Goal: Communication & Community: Answer question/provide support

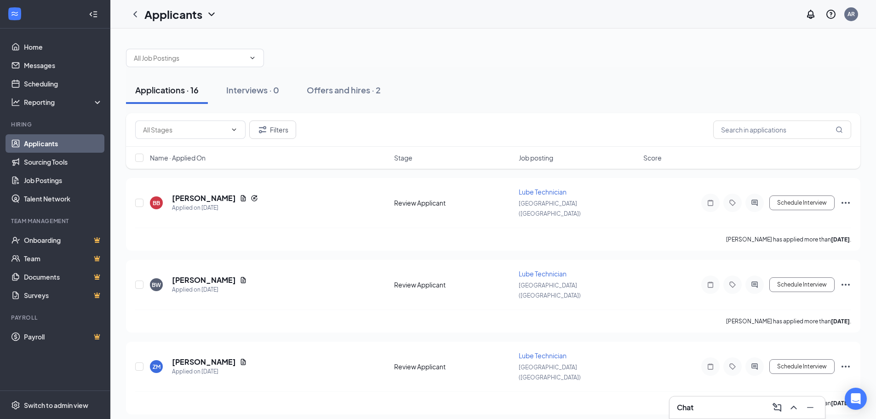
click at [172, 94] on div "Applications · 16" at bounding box center [166, 90] width 63 height 12
click at [203, 193] on h5 "[PERSON_NAME]" at bounding box center [204, 198] width 64 height 10
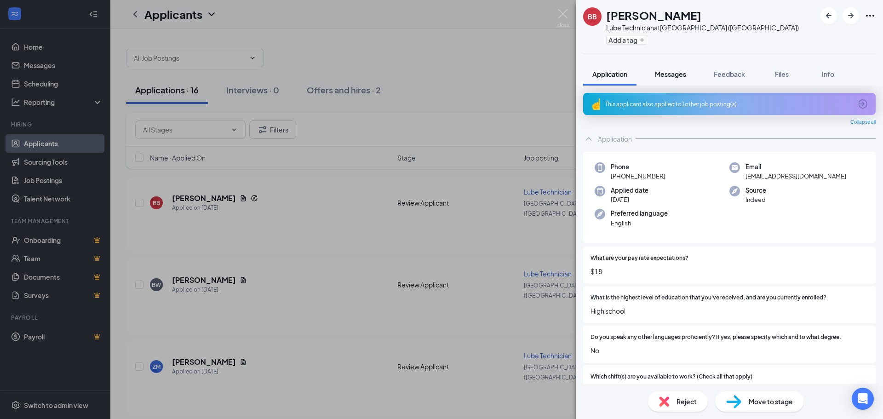
click at [673, 73] on span "Messages" at bounding box center [670, 74] width 31 height 8
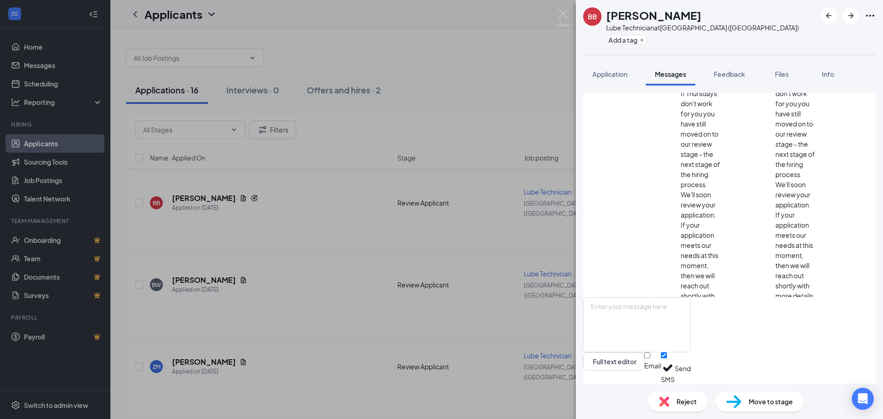
scroll to position [144, 0]
click at [524, 89] on div "BB [PERSON_NAME] Lube Technician at [GEOGRAPHIC_DATA] ([GEOGRAPHIC_DATA]) Add a…" at bounding box center [441, 209] width 883 height 419
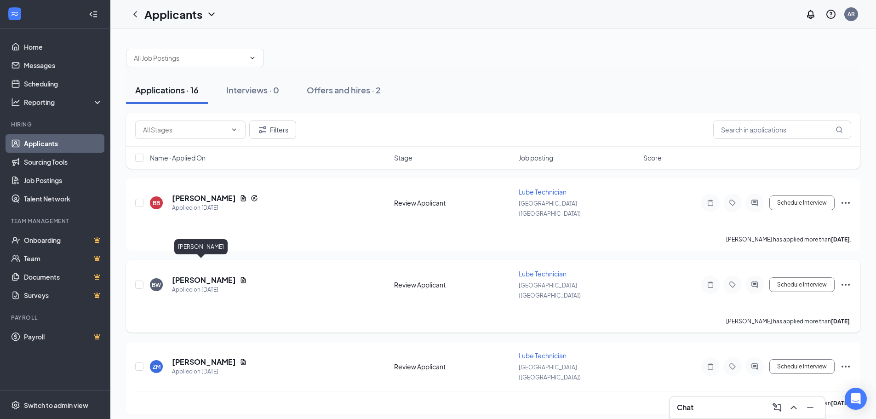
click at [196, 275] on h5 "[PERSON_NAME]" at bounding box center [204, 280] width 64 height 10
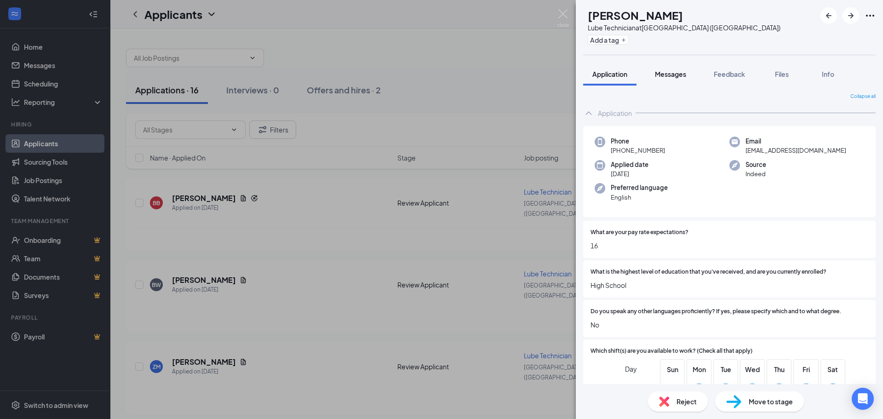
click at [673, 80] on button "Messages" at bounding box center [671, 74] width 50 height 23
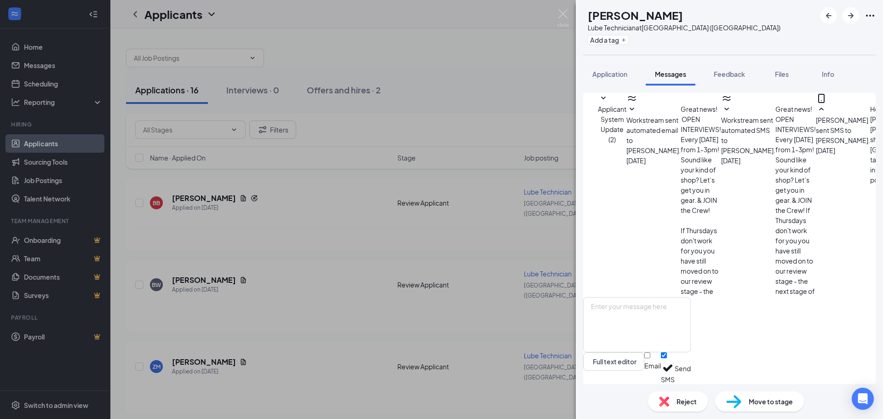
click at [468, 70] on div "[PERSON_NAME] Lube Technician at [GEOGRAPHIC_DATA] ([GEOGRAPHIC_DATA]) Add a ta…" at bounding box center [441, 209] width 883 height 419
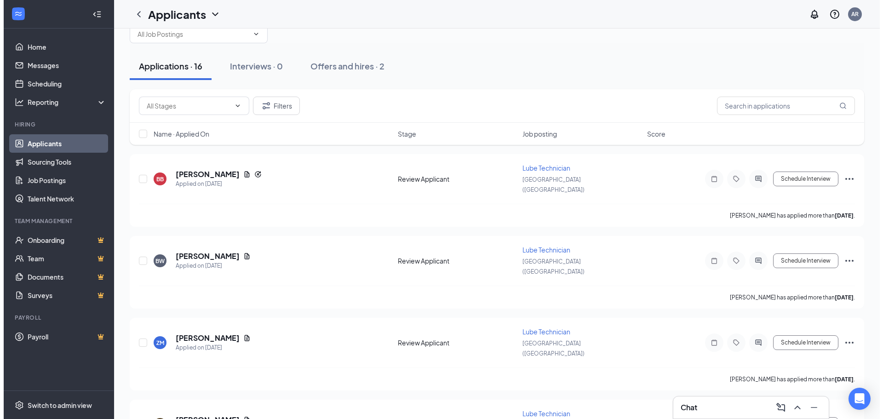
scroll to position [46, 0]
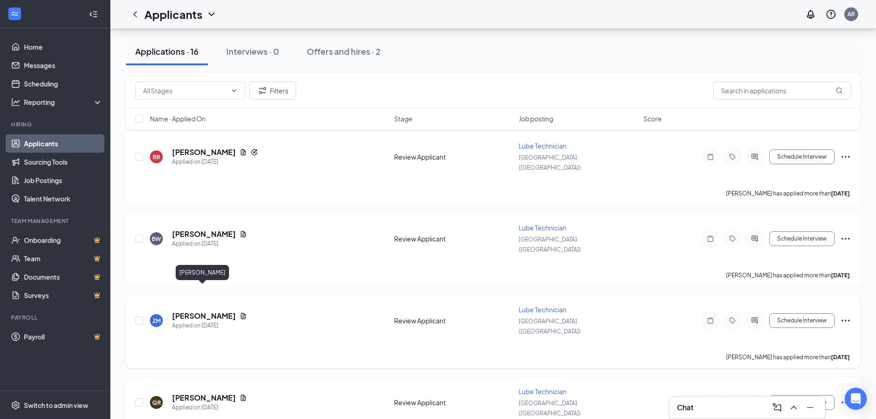
click at [209, 311] on h5 "[PERSON_NAME]" at bounding box center [204, 316] width 64 height 10
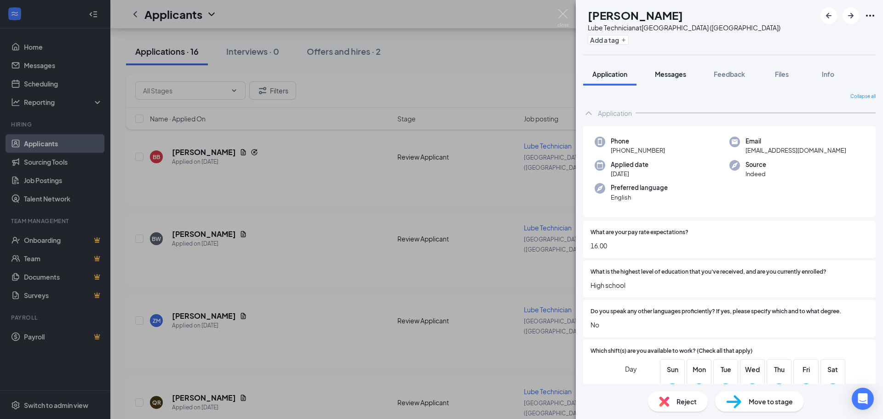
click at [675, 79] on button "Messages" at bounding box center [671, 74] width 50 height 23
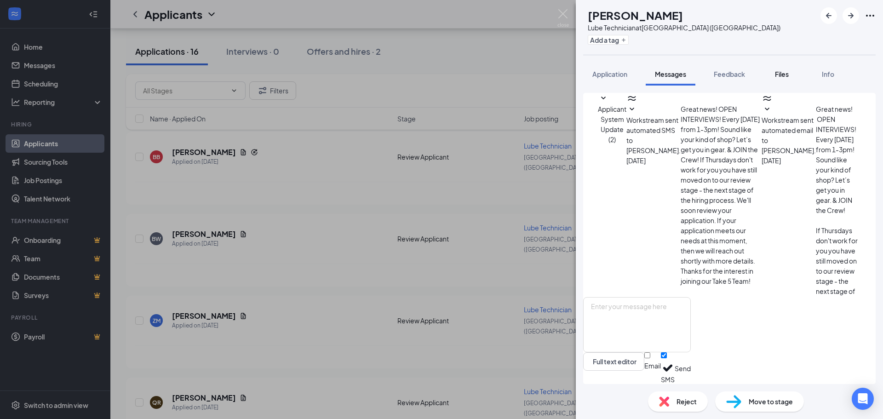
click at [789, 79] on button "Files" at bounding box center [782, 74] width 37 height 23
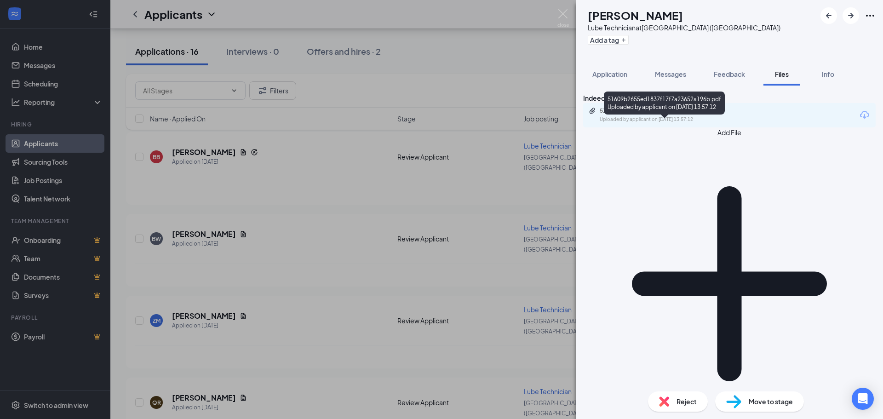
click at [639, 123] on div "51609b2655ed1837f17f7a23652a196b.pdf Uploaded by applicant on [DATE] 13:57:12" at bounding box center [663, 115] width 149 height 16
click at [207, 294] on div "ZM [PERSON_NAME] Lube Technician at [GEOGRAPHIC_DATA] ([GEOGRAPHIC_DATA]) Add a…" at bounding box center [441, 209] width 883 height 419
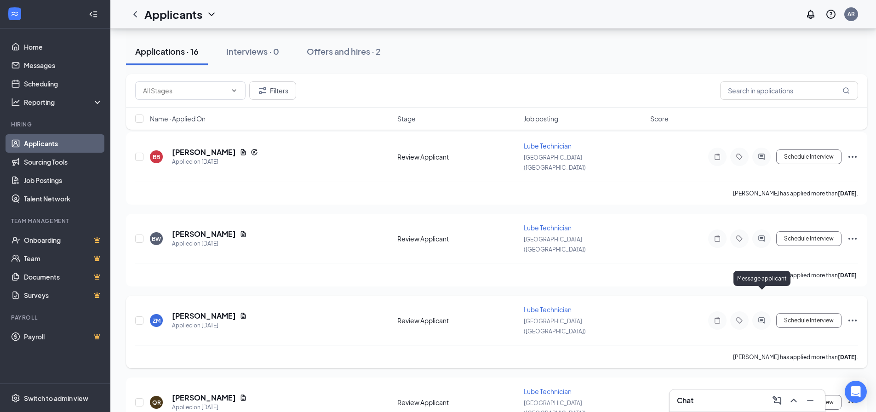
click at [758, 317] on icon "ActiveChat" at bounding box center [761, 320] width 11 height 7
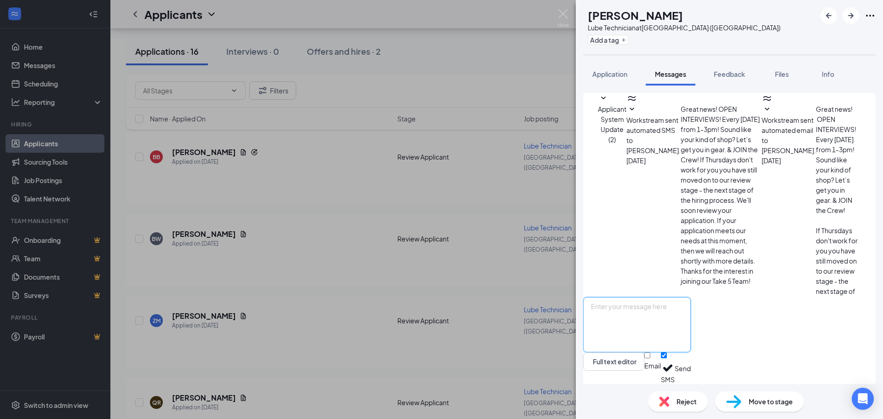
drag, startPoint x: 642, startPoint y: 318, endPoint x: 647, endPoint y: 316, distance: 6.0
click at [643, 318] on textarea at bounding box center [637, 324] width 108 height 55
type textarea "hey [PERSON_NAME], My name is [PERSON_NAME]'m shop manager at take 5. You still…"
click at [691, 364] on button "Send" at bounding box center [683, 368] width 16 height 32
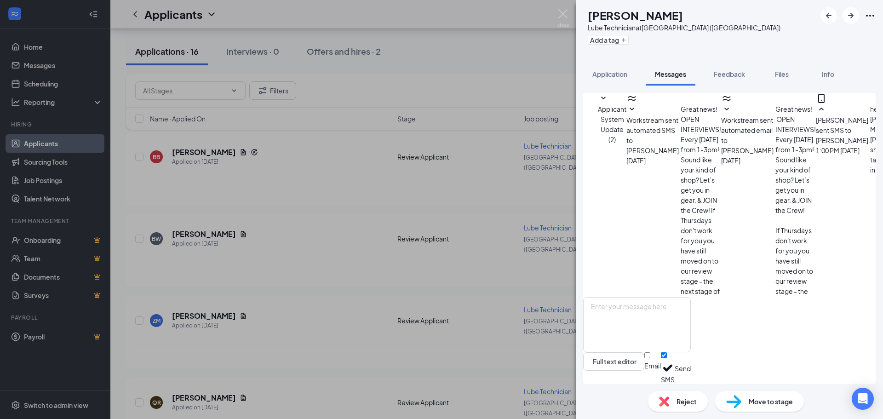
click at [527, 76] on div "ZM [PERSON_NAME] Lube Technician at [GEOGRAPHIC_DATA] ([GEOGRAPHIC_DATA]) Add a…" at bounding box center [441, 209] width 883 height 419
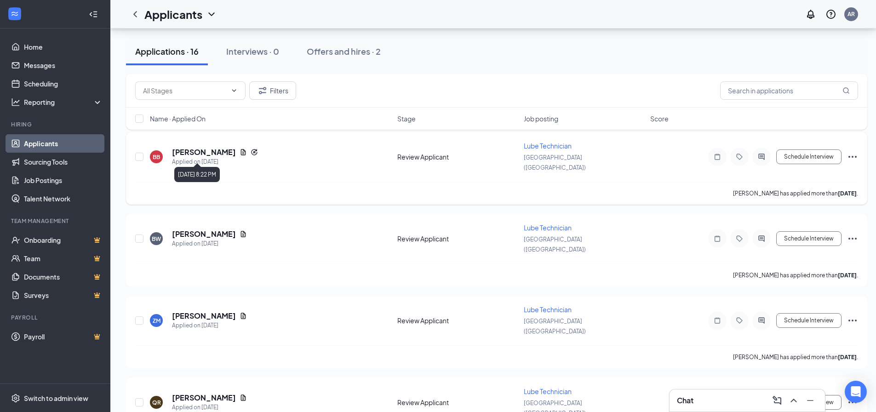
click at [194, 150] on h5 "[PERSON_NAME]" at bounding box center [204, 152] width 64 height 10
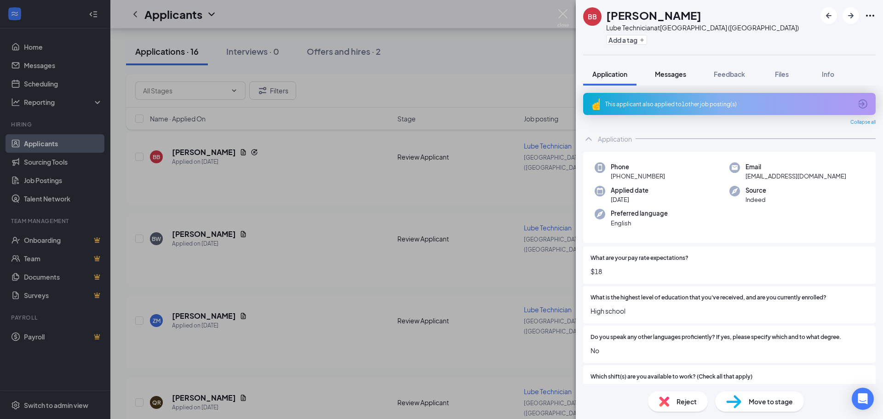
click at [676, 73] on span "Messages" at bounding box center [670, 74] width 31 height 8
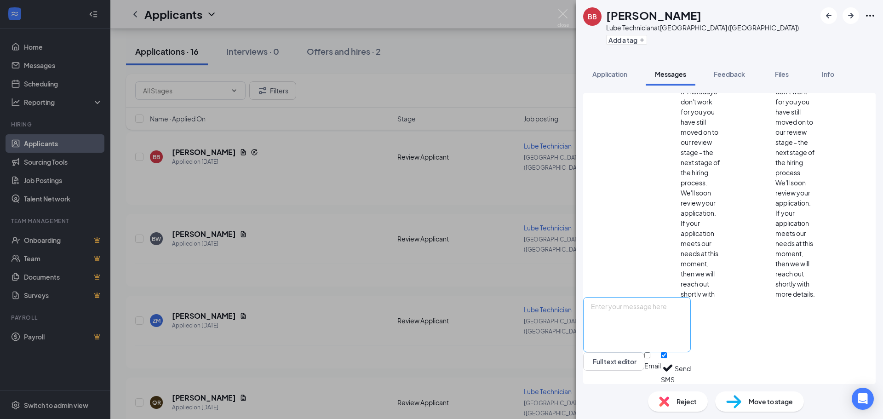
scroll to position [144, 0]
click at [684, 311] on textarea at bounding box center [637, 324] width 108 height 55
type textarea "Hey [PERSON_NAME] how does [DATE] at 10am sound?"
click at [691, 368] on button "Send" at bounding box center [683, 368] width 16 height 32
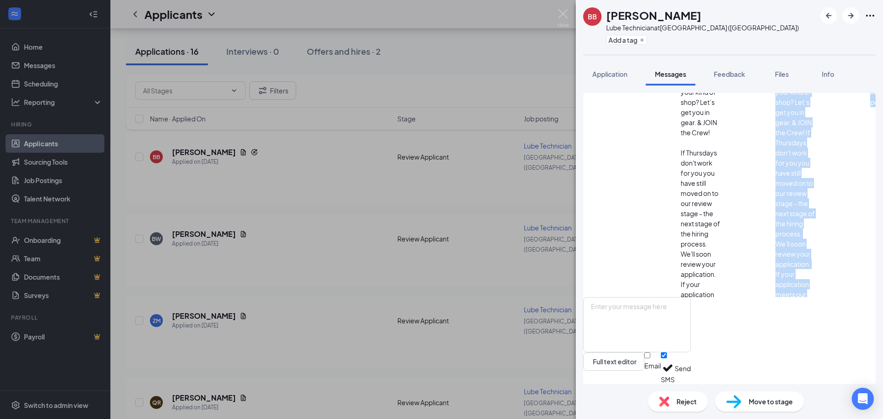
drag, startPoint x: 603, startPoint y: 100, endPoint x: 639, endPoint y: 89, distance: 38.1
click at [639, 89] on div "Applicant System Update (2) Workstream sent automated email to [PERSON_NAME]. […" at bounding box center [729, 235] width 307 height 299
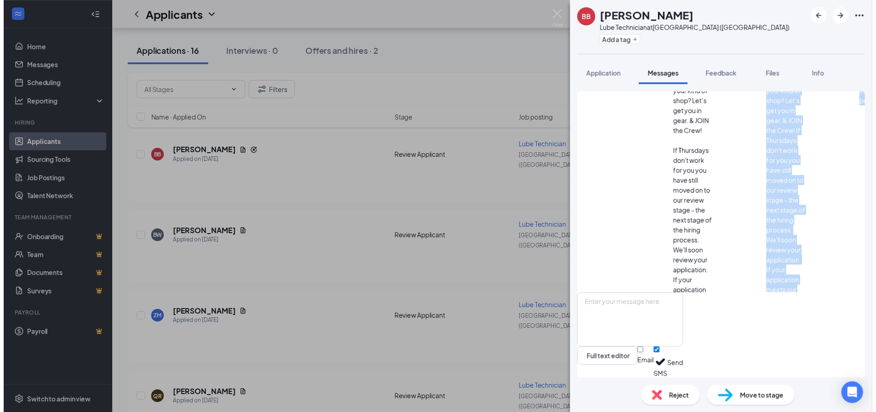
scroll to position [64, 0]
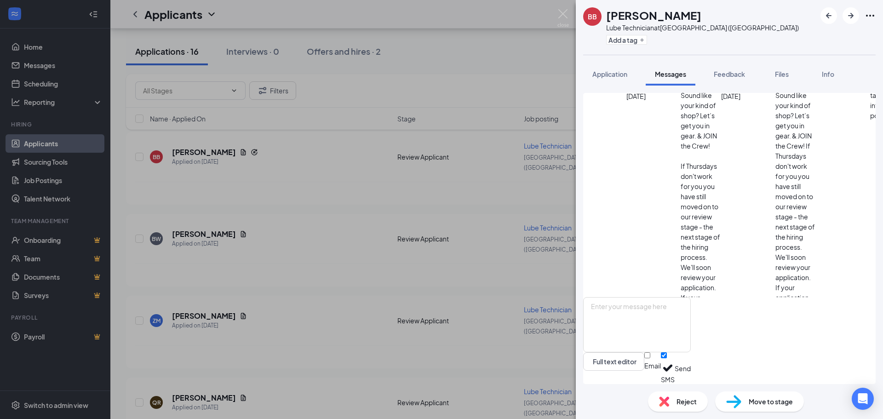
click at [500, 58] on div "BB [PERSON_NAME] Lube Technician at [GEOGRAPHIC_DATA] ([GEOGRAPHIC_DATA]) Add a…" at bounding box center [441, 209] width 883 height 419
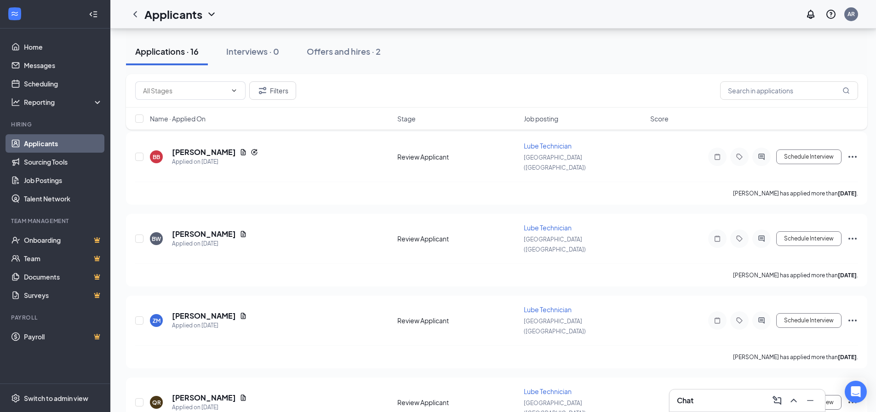
click at [500, 59] on div "Applications · 16 Interviews · 0 Offers and hires · 2" at bounding box center [497, 52] width 742 height 28
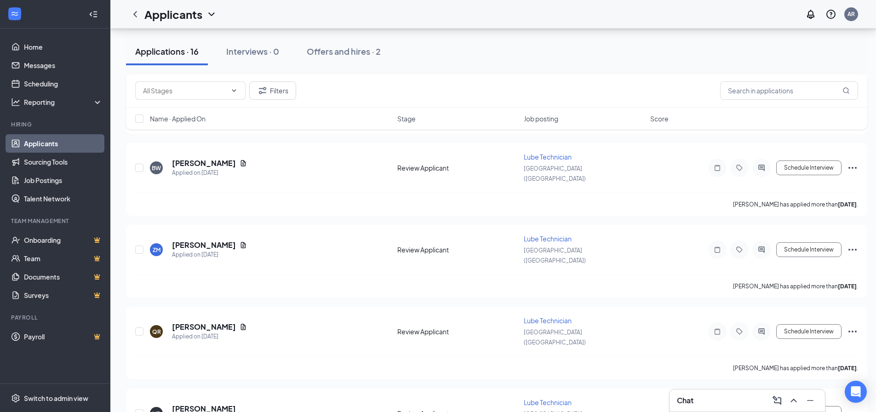
scroll to position [138, 0]
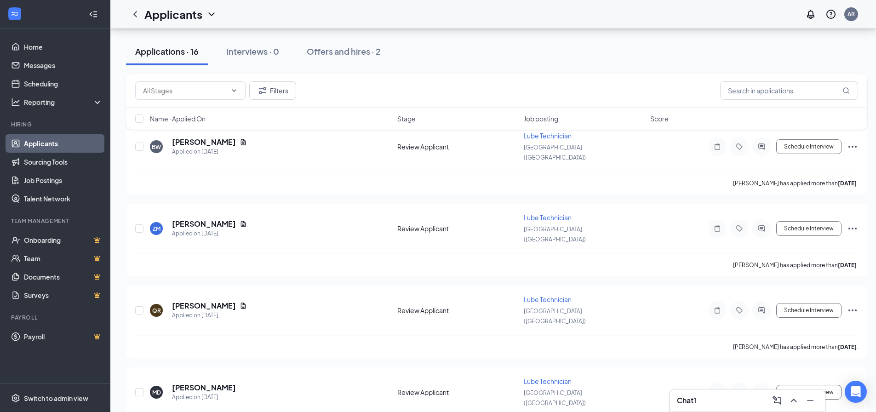
click at [697, 399] on div "1" at bounding box center [696, 401] width 4 height 10
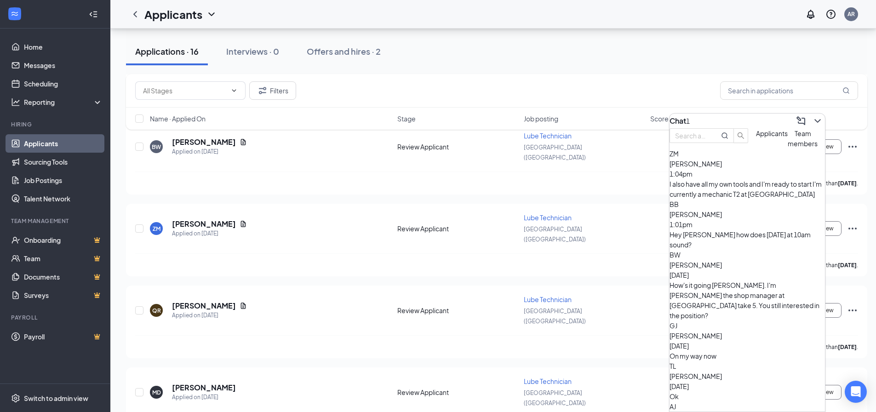
click at [732, 199] on div "I also have all my own tools and I'm ready to start I'm currently a mechanic T2…" at bounding box center [747, 189] width 155 height 20
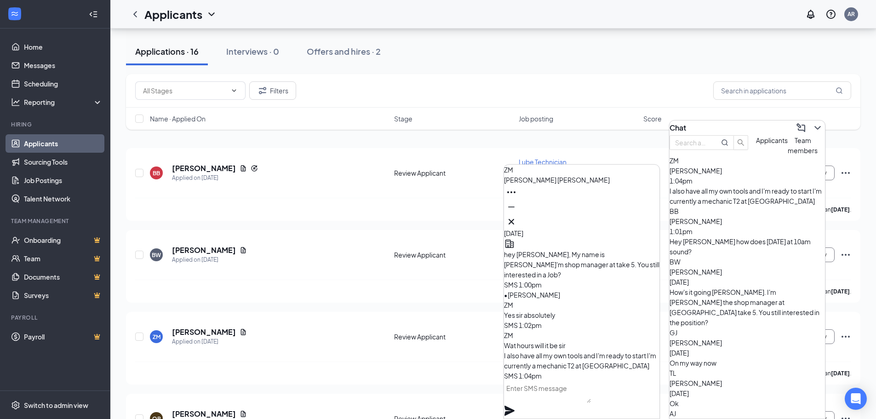
scroll to position [46, 0]
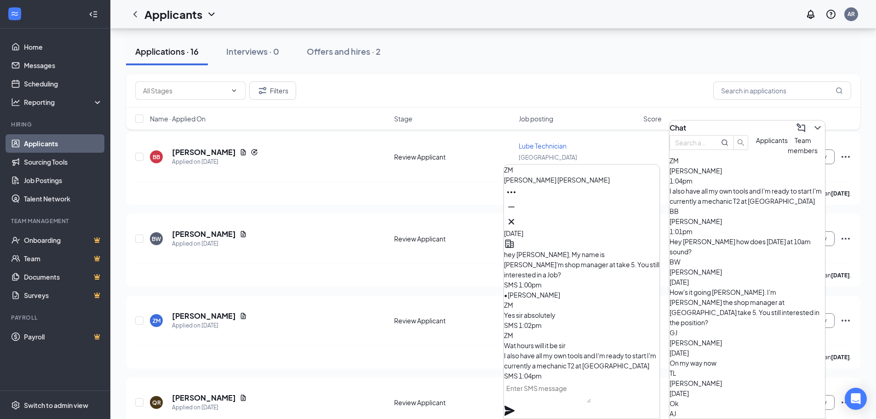
click at [570, 397] on textarea at bounding box center [547, 392] width 87 height 22
click at [588, 398] on textarea at bounding box center [547, 392] width 87 height 22
type textarea "t"
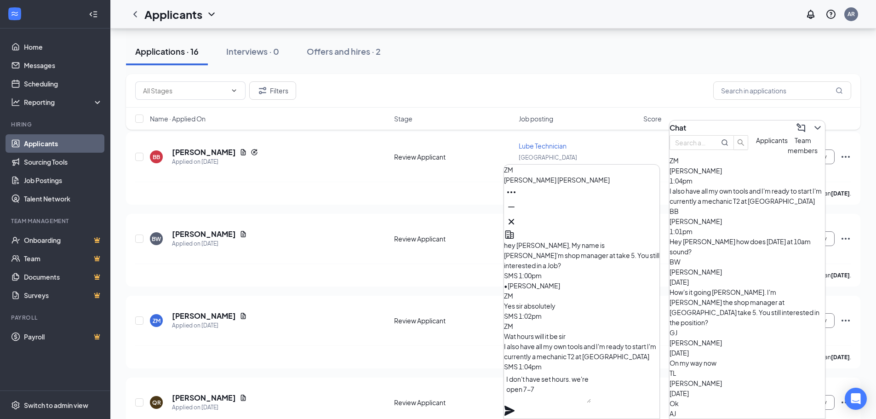
type textarea "I don't have set hours. we're open 7-7"
click at [515, 406] on icon "Plane" at bounding box center [510, 411] width 10 height 10
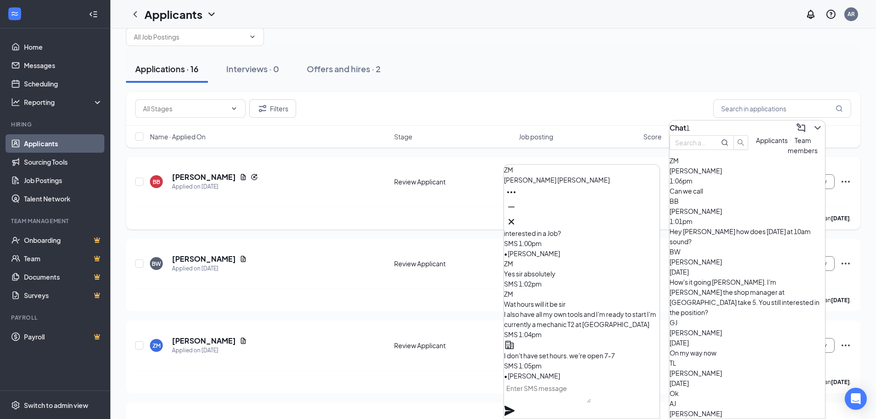
scroll to position [0, 0]
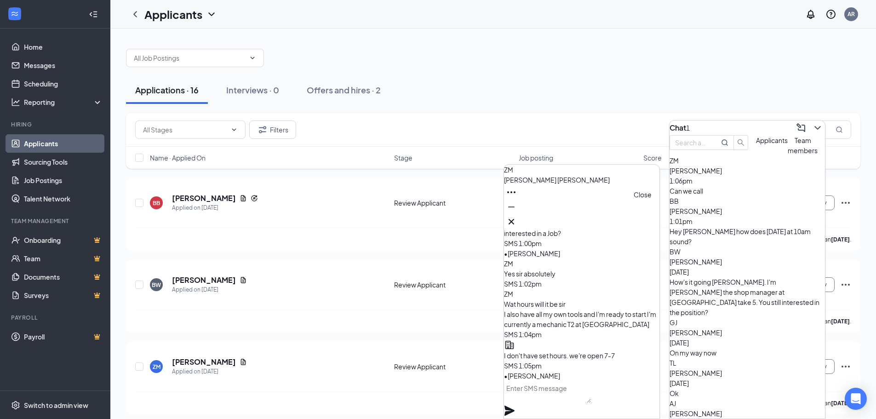
click at [517, 219] on icon "Cross" at bounding box center [511, 221] width 11 height 11
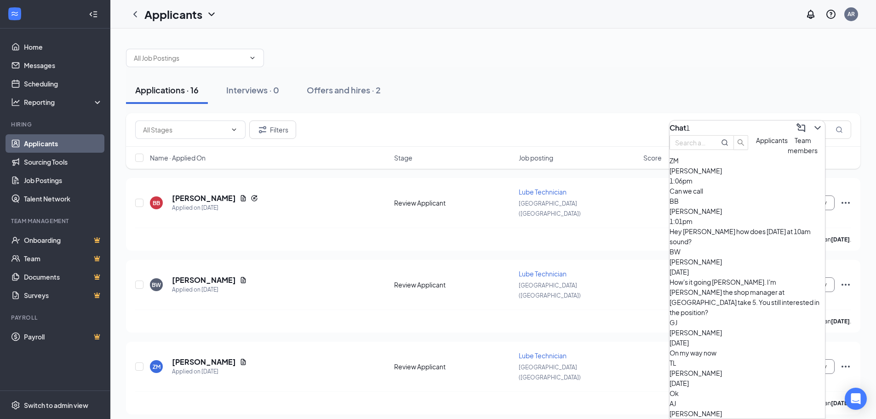
click at [715, 196] on div "ZM [PERSON_NAME] 1:06pm Can we call" at bounding box center [747, 175] width 155 height 40
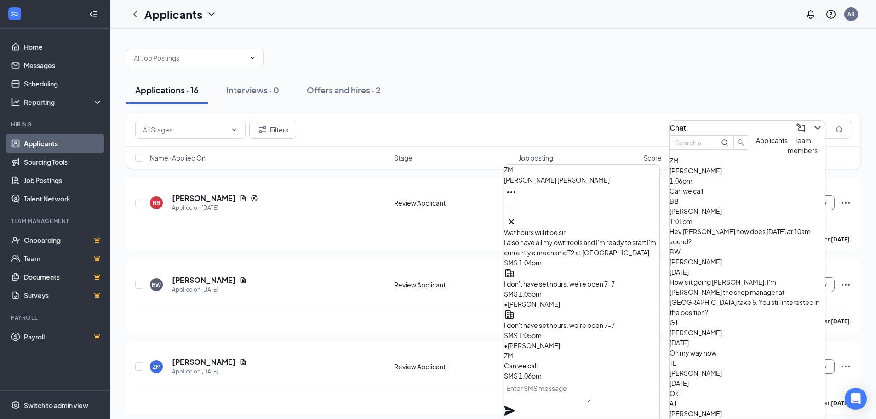
click at [591, 398] on textarea at bounding box center [547, 392] width 87 height 22
type textarea "y"
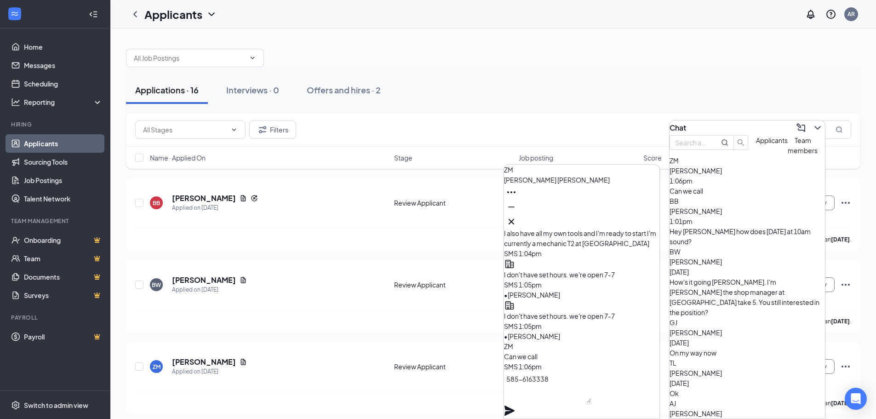
click at [544, 391] on textarea "585-6163338" at bounding box center [547, 387] width 87 height 31
type textarea "[PHONE_NUMBER]"
click at [656, 399] on div "[PHONE_NUMBER]" at bounding box center [581, 395] width 155 height 47
click at [515, 406] on icon "Plane" at bounding box center [510, 411] width 10 height 10
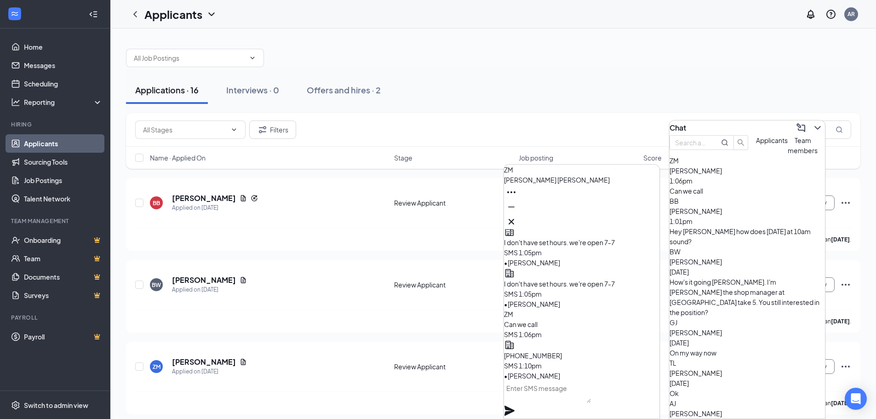
click at [569, 86] on div "Applications · 16 Interviews · 0 Offers and hires · 2" at bounding box center [493, 90] width 735 height 28
